Goal: Navigation & Orientation: Go to known website

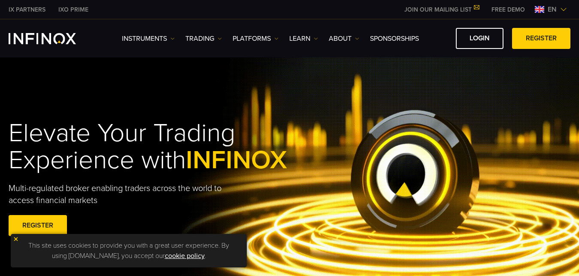
click at [560, 9] on img at bounding box center [563, 9] width 7 height 7
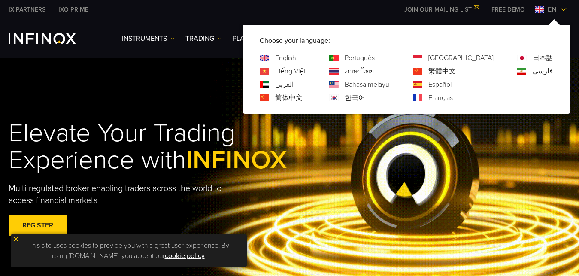
click at [451, 85] on link "Español" at bounding box center [439, 84] width 23 height 10
